Goal: Navigation & Orientation: Go to known website

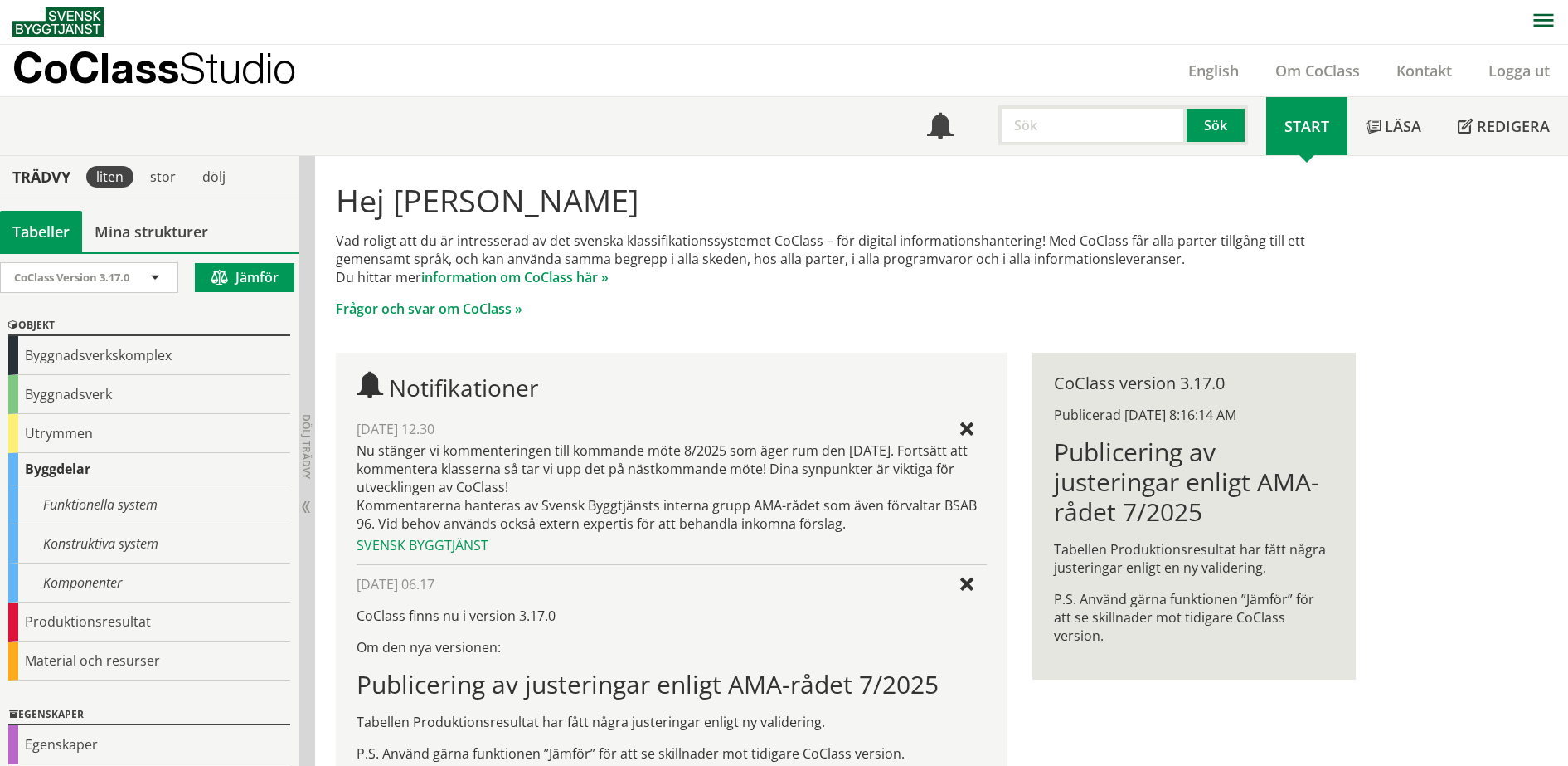
click at [159, 63] on p "CoClass Studio" at bounding box center [153, 67] width 283 height 19
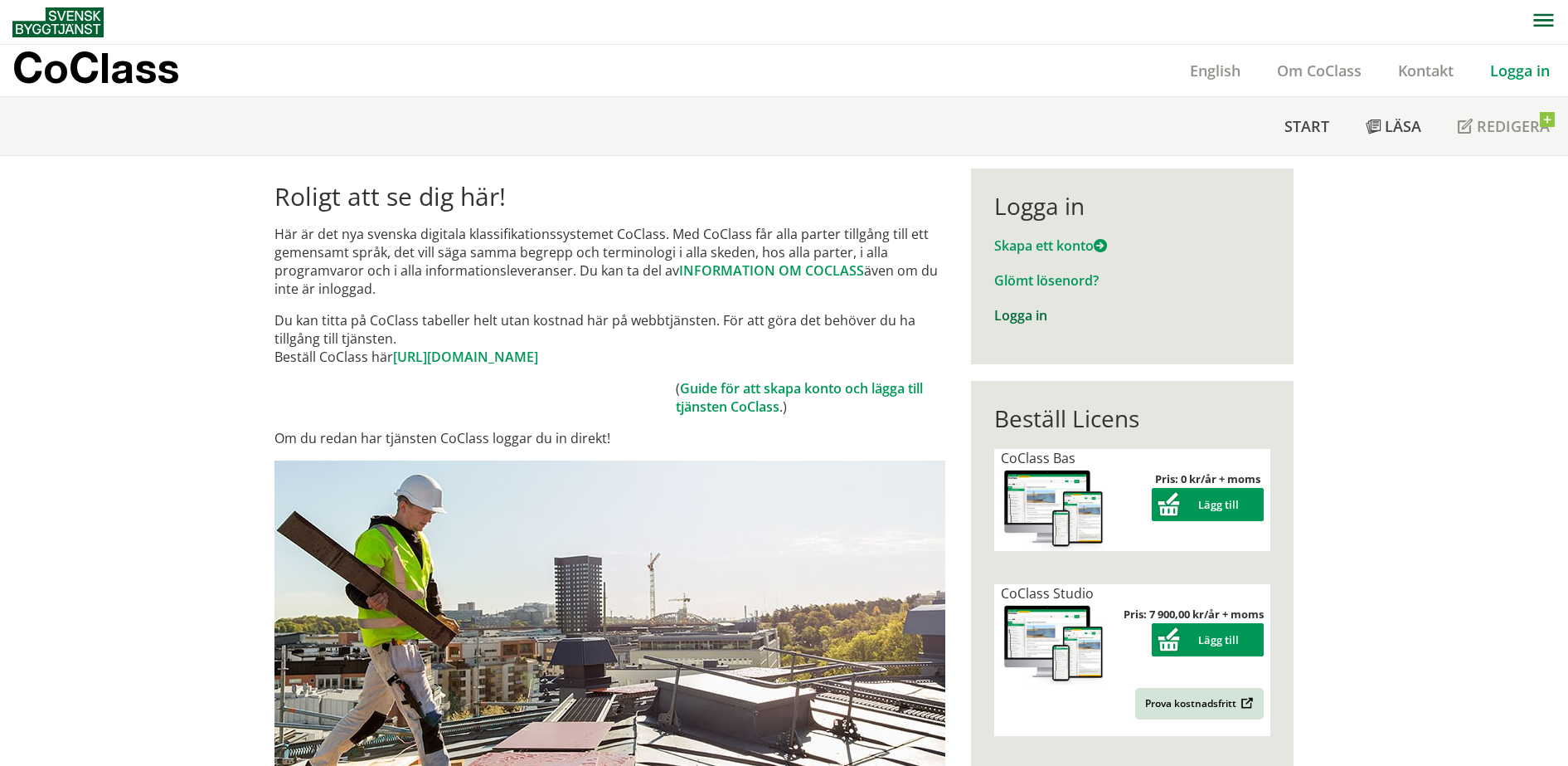
click at [1013, 315] on link "Logga in" at bounding box center [1020, 315] width 53 height 18
